Goal: Information Seeking & Learning: Find specific fact

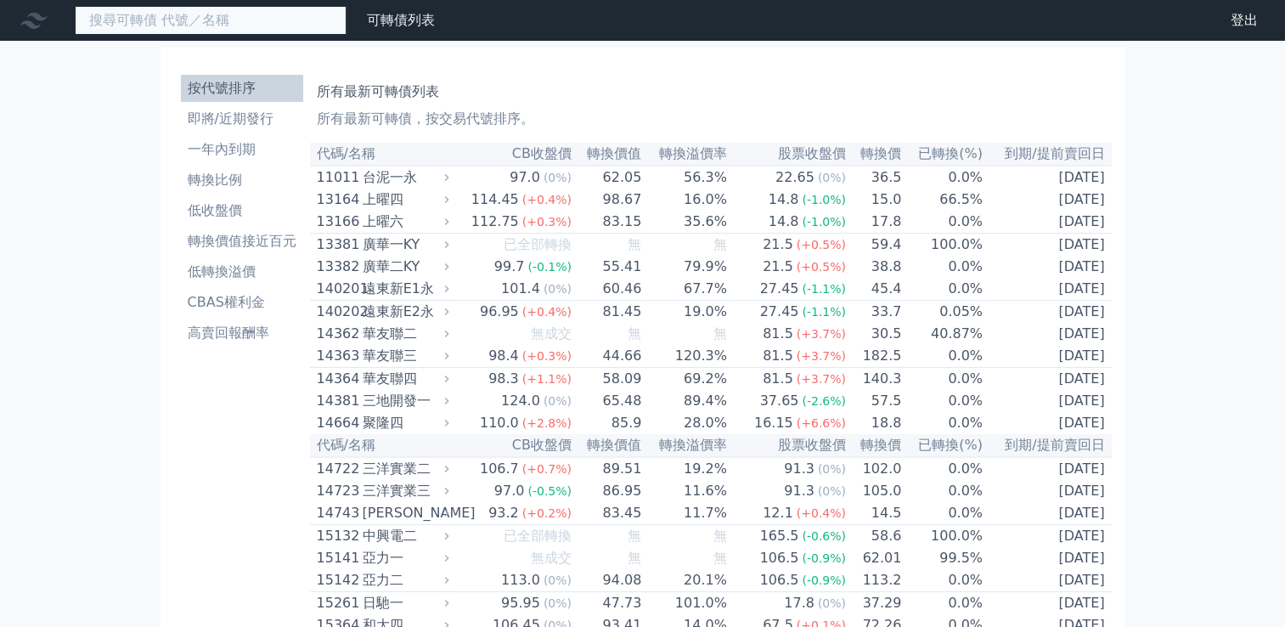
click at [260, 14] on input at bounding box center [211, 20] width 272 height 29
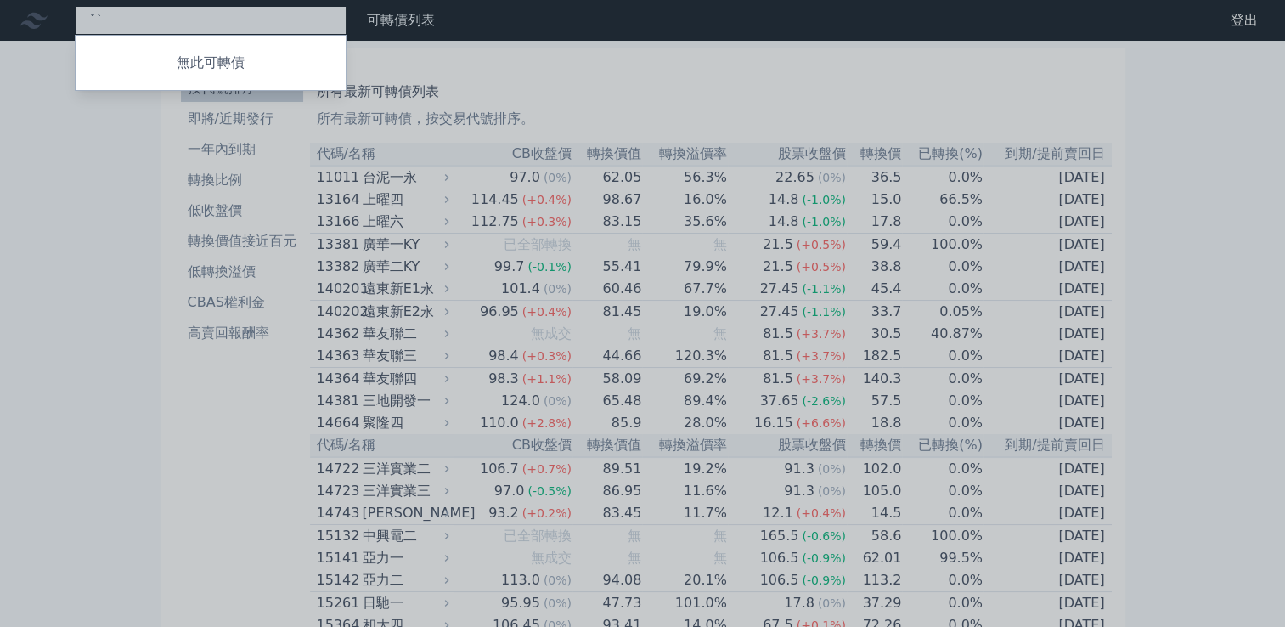
type input "ˇ"
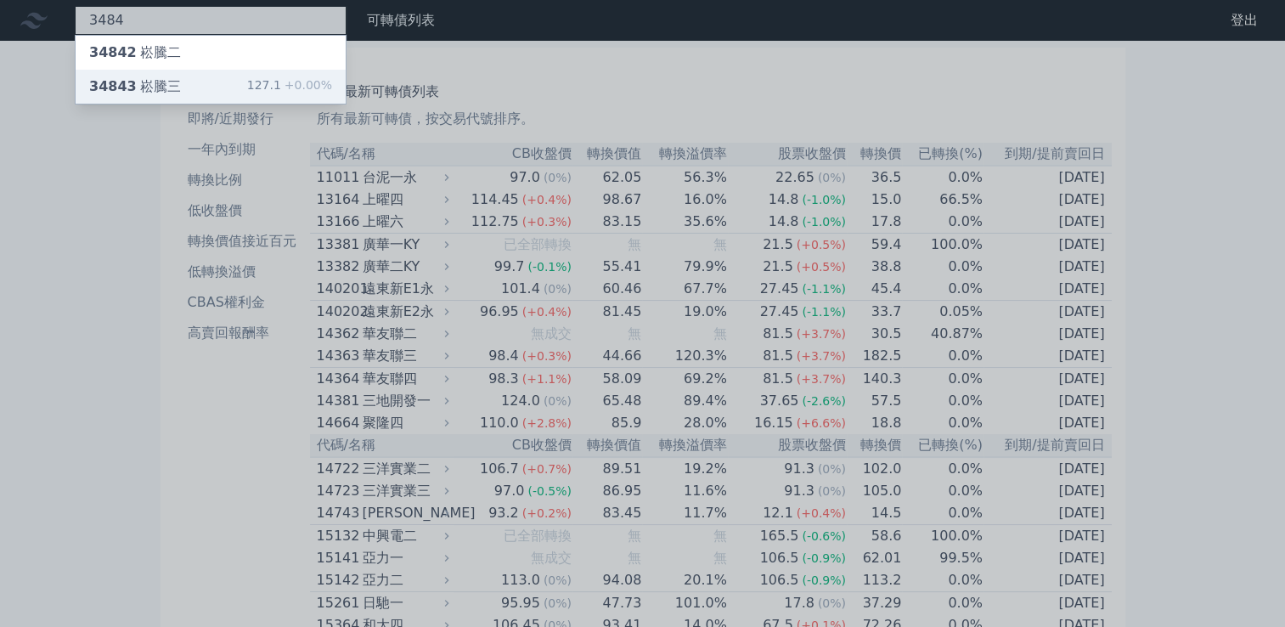
type input "3484"
click at [239, 87] on div "34843 崧騰三 127.1 +0.00%" at bounding box center [211, 87] width 270 height 34
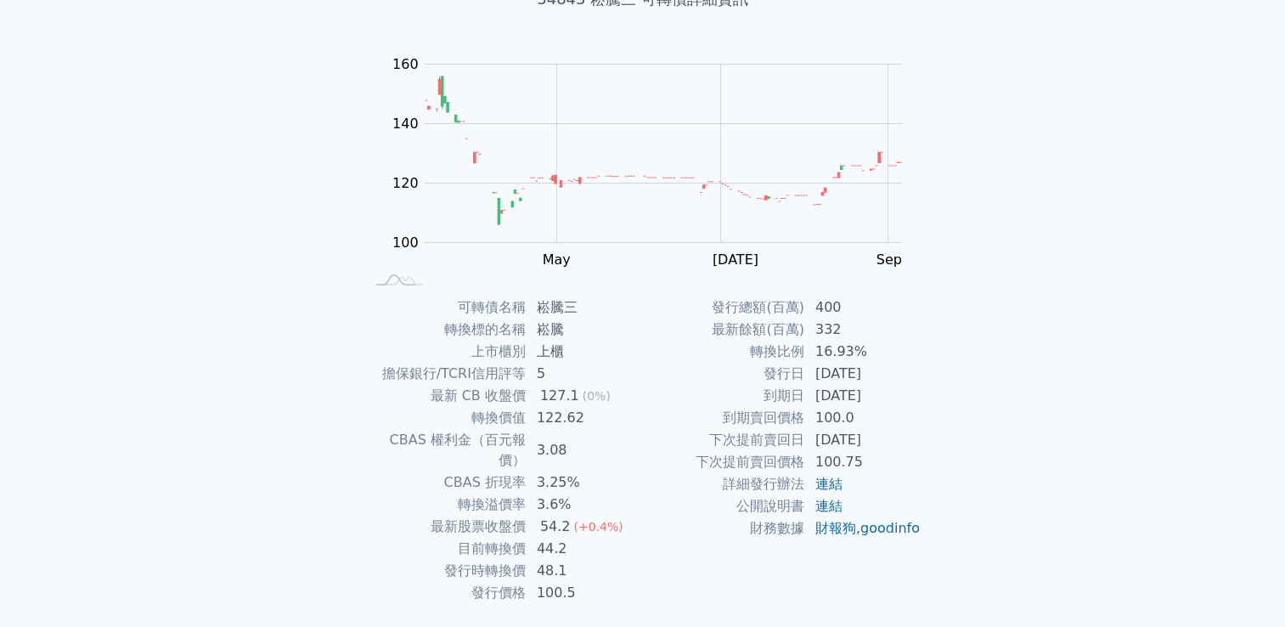
scroll to position [160, 0]
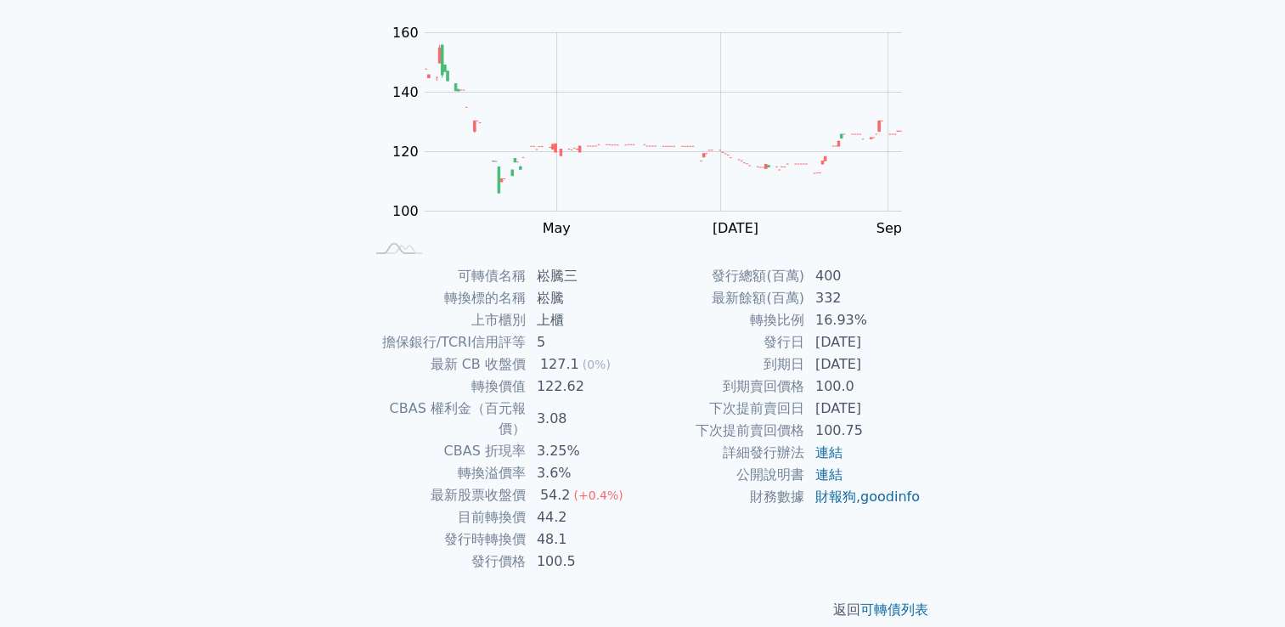
click at [49, 40] on div "可轉債列表 財務數據 可轉債列表 財務數據 登出 登出 可轉債列表 › 34843 崧騰三 34843 崧騰三 可轉債詳細資訊 Zoom Out 100 80…" at bounding box center [642, 243] width 1285 height 807
